Goal: Task Accomplishment & Management: Manage account settings

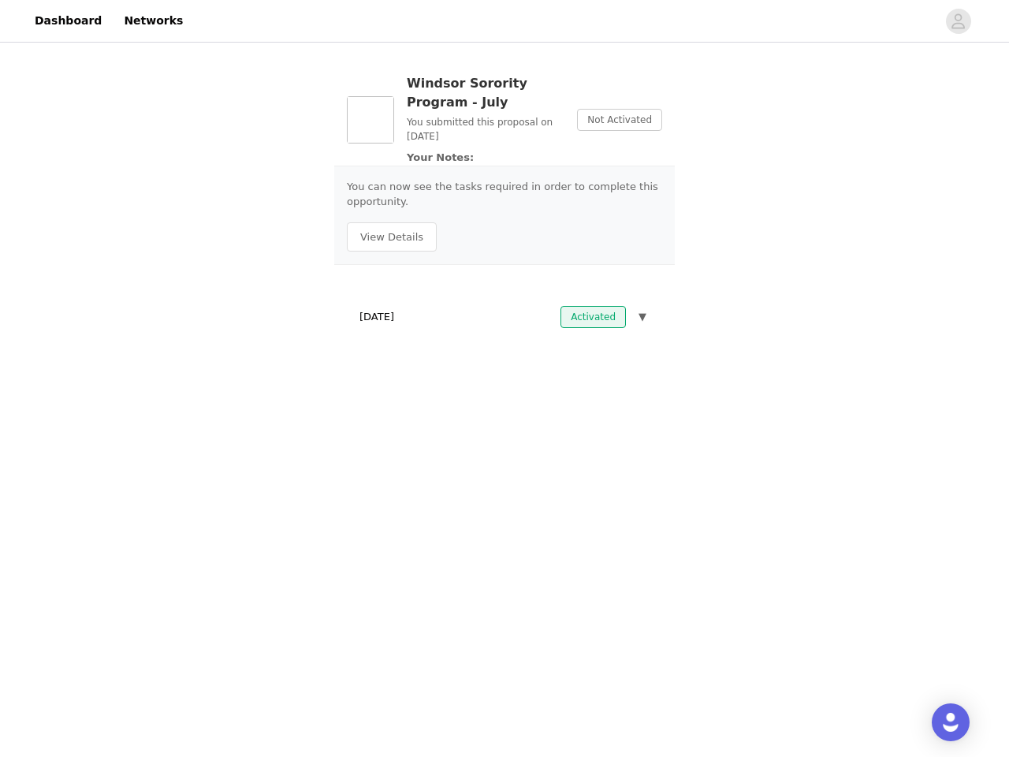
click at [504, 378] on body "Dashboard Networks Windsor Sorority Program - July You submitted this proposal …" at bounding box center [504, 378] width 1009 height 757
click at [504, 181] on p "You can now see the tasks required in order to complete this opportunity." at bounding box center [504, 194] width 315 height 31
click at [504, 21] on div at bounding box center [564, 20] width 744 height 35
click at [959, 21] on icon "avatar" at bounding box center [958, 21] width 15 height 25
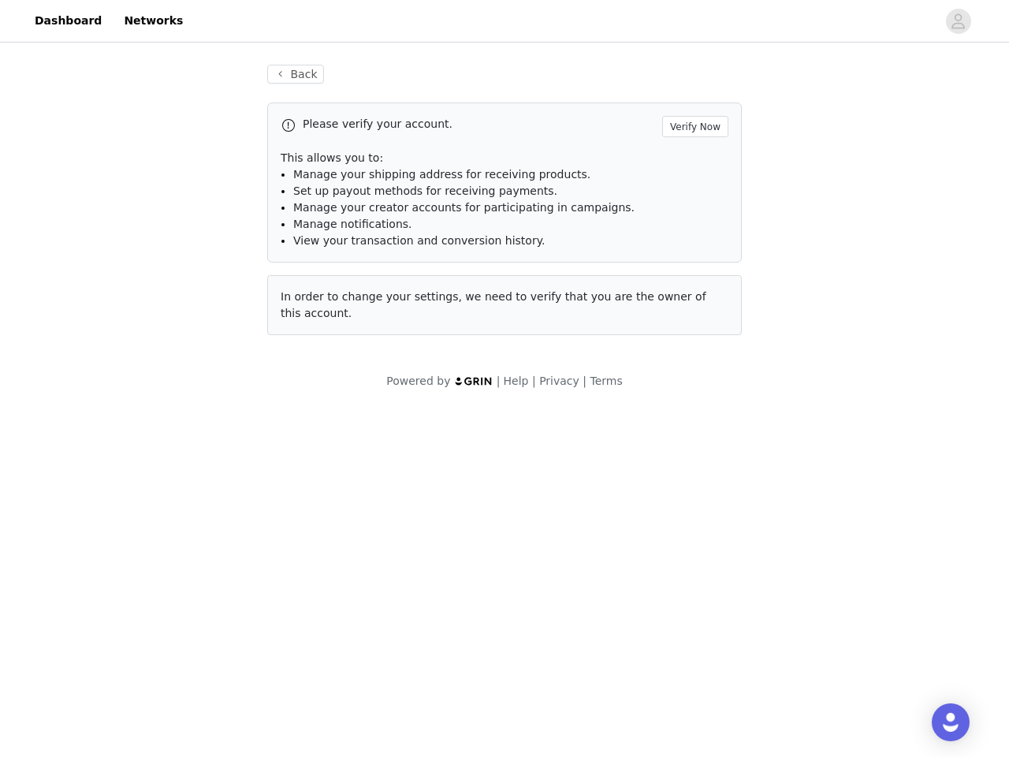
click at [389, 237] on span "View your transaction and conversion history." at bounding box center [418, 240] width 251 height 13
